Goal: Browse casually: Explore the website without a specific task or goal

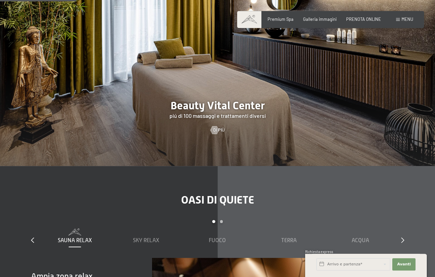
scroll to position [767, 0]
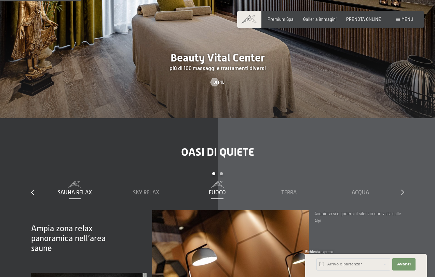
click at [217, 190] on span "Fuoco" at bounding box center [217, 193] width 17 height 6
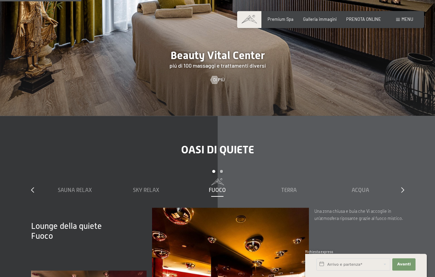
scroll to position [872, 0]
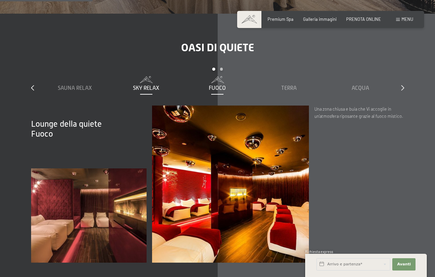
click at [152, 85] on span "Sky Relax" at bounding box center [146, 88] width 26 height 6
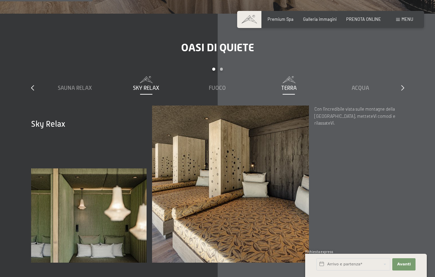
click at [291, 85] on span "Terra" at bounding box center [288, 88] width 15 height 6
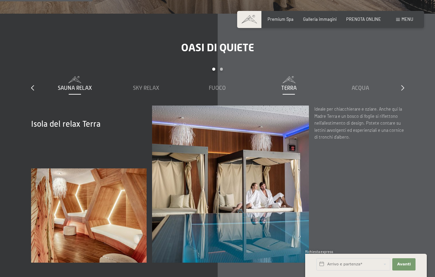
click at [80, 85] on span "Sauna relax" at bounding box center [75, 88] width 34 height 6
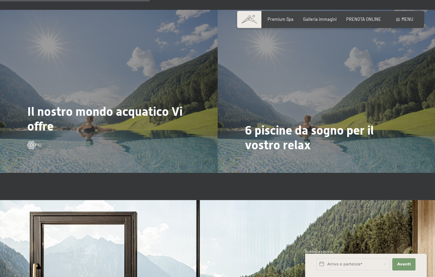
scroll to position [1430, 0]
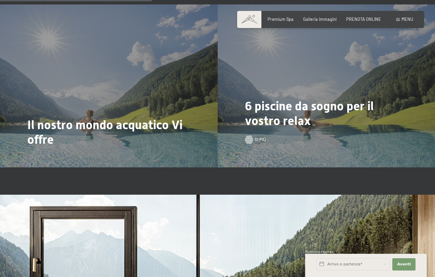
click at [247, 136] on div at bounding box center [249, 140] width 5 height 8
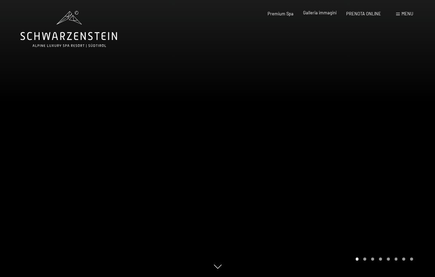
click at [320, 13] on span "Galleria immagini" at bounding box center [320, 12] width 34 height 5
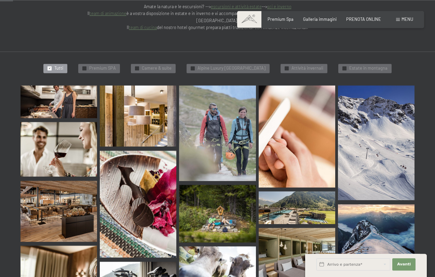
scroll to position [209, 0]
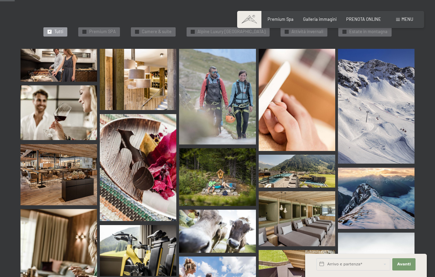
click at [75, 160] on img at bounding box center [59, 174] width 77 height 61
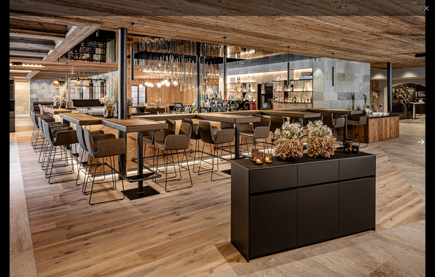
click at [421, 141] on button "Next slide" at bounding box center [421, 141] width 14 height 13
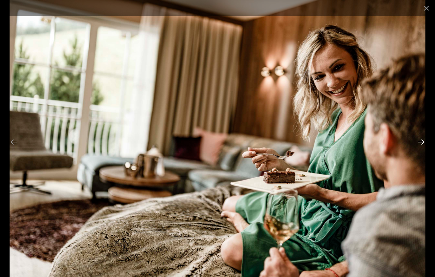
click at [421, 141] on button "Next slide" at bounding box center [421, 141] width 14 height 13
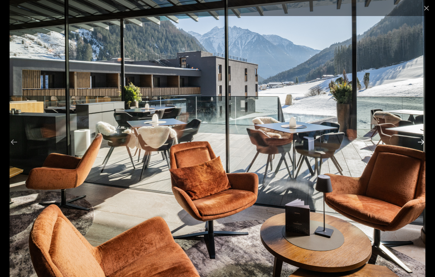
click at [421, 141] on button "Next slide" at bounding box center [421, 141] width 14 height 13
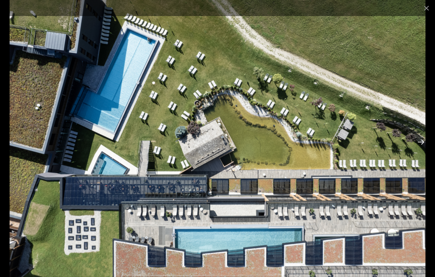
click at [421, 141] on button "Next slide" at bounding box center [421, 141] width 14 height 13
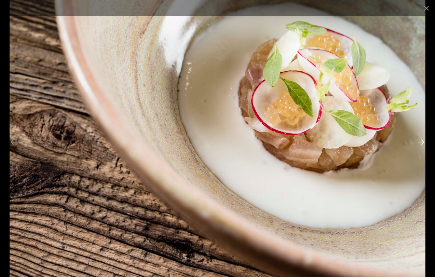
click at [421, 141] on button "Next slide" at bounding box center [421, 141] width 14 height 13
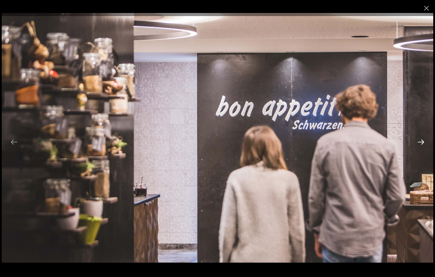
click at [421, 141] on button "Next slide" at bounding box center [421, 141] width 14 height 13
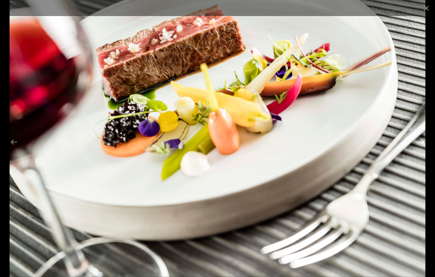
click at [421, 141] on button "Next slide" at bounding box center [421, 141] width 14 height 13
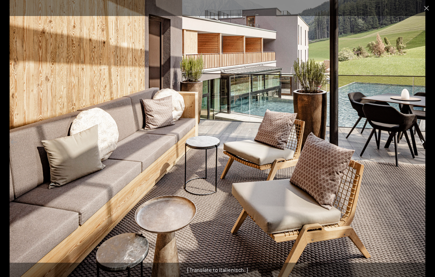
click at [421, 141] on button "Next slide" at bounding box center [421, 141] width 14 height 13
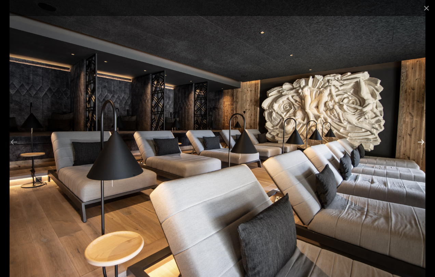
click at [421, 141] on button "Next slide" at bounding box center [421, 141] width 14 height 13
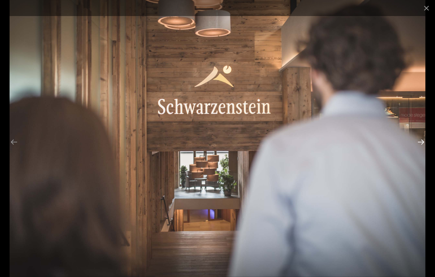
click at [421, 141] on button "Next slide" at bounding box center [421, 141] width 14 height 13
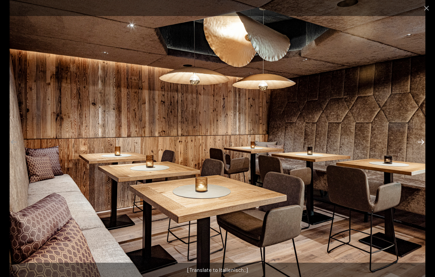
click at [421, 141] on button "Next slide" at bounding box center [421, 141] width 14 height 13
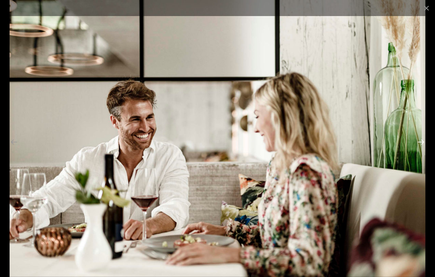
click at [421, 141] on button "Next slide" at bounding box center [421, 141] width 14 height 13
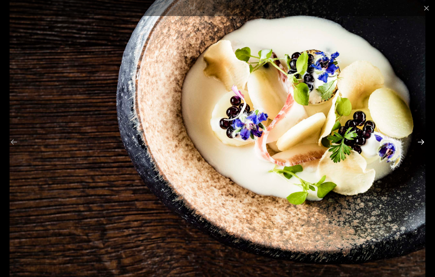
click at [421, 141] on button "Next slide" at bounding box center [421, 141] width 14 height 13
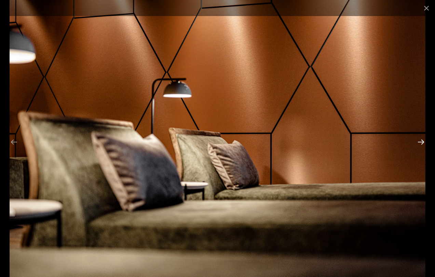
click at [421, 141] on button "Next slide" at bounding box center [421, 141] width 14 height 13
